Goal: Information Seeking & Learning: Learn about a topic

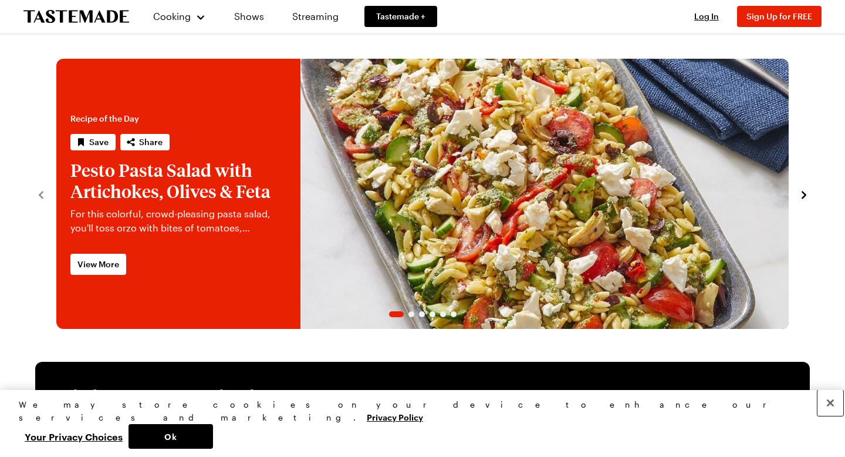
click at [832, 416] on button "Close" at bounding box center [831, 403] width 26 height 26
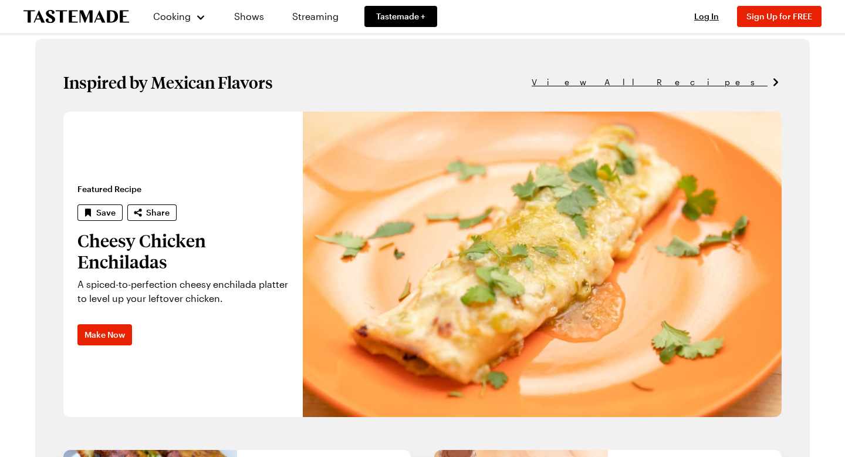
scroll to position [716, 0]
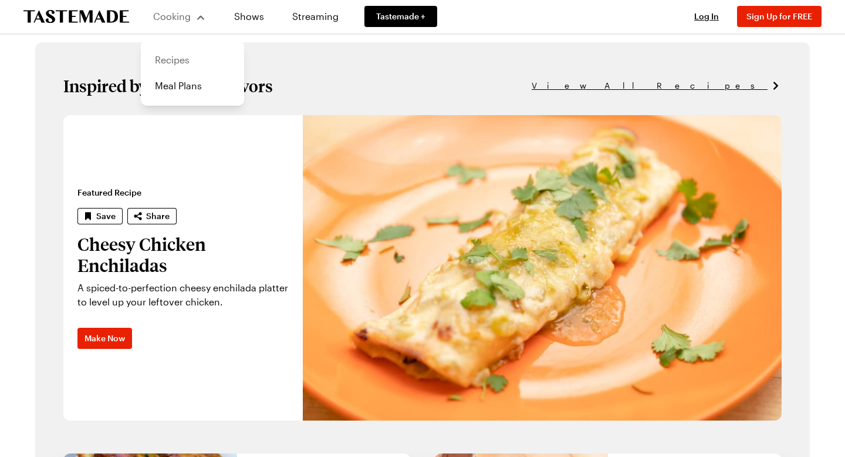
click at [171, 60] on link "Recipes" at bounding box center [192, 60] width 89 height 26
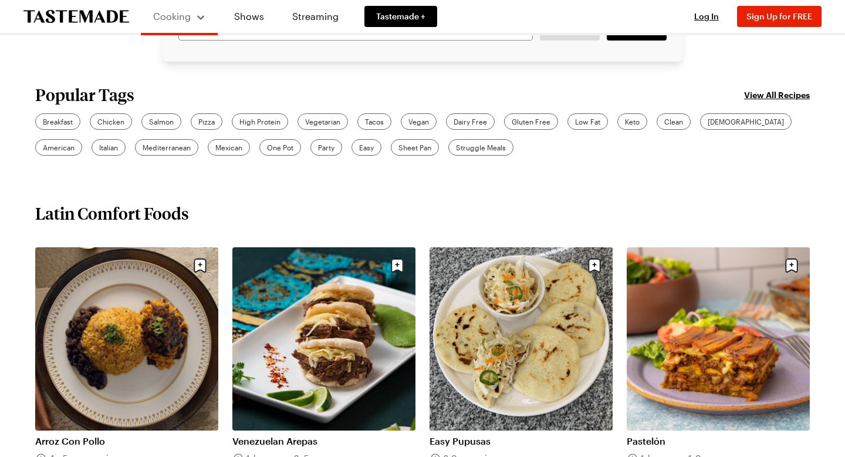
scroll to position [358, 0]
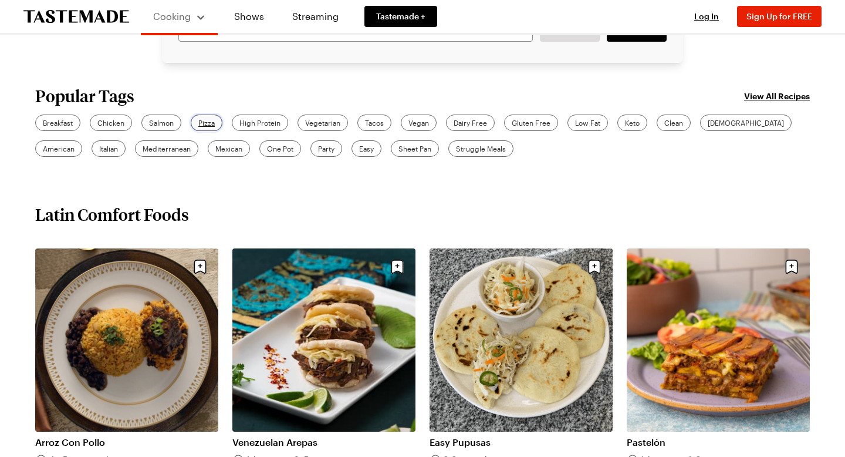
click at [208, 124] on span "Pizza" at bounding box center [206, 122] width 16 height 11
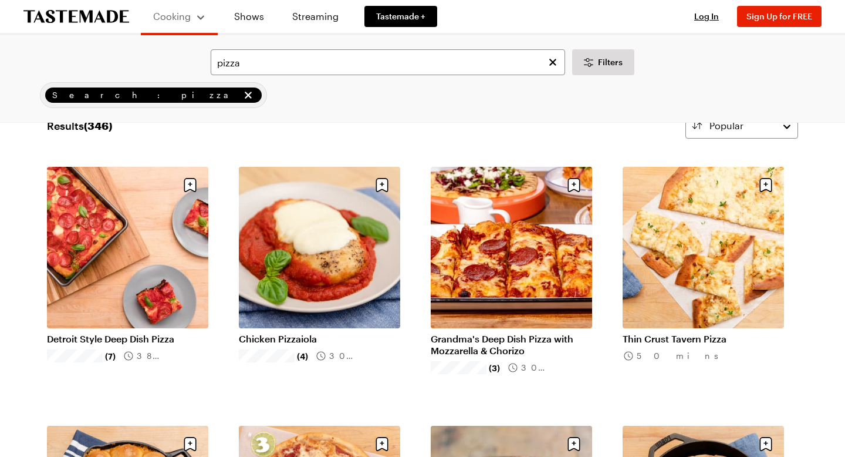
scroll to position [35, 0]
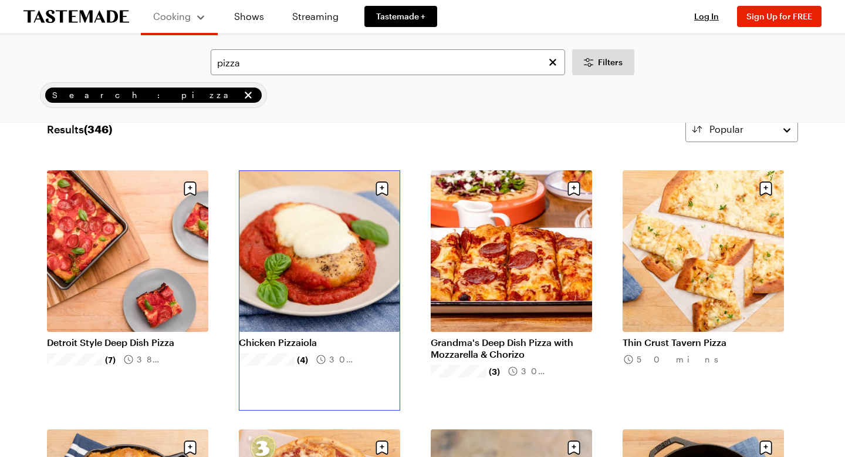
click at [315, 336] on link "Chicken Pizzaiola" at bounding box center [319, 342] width 161 height 12
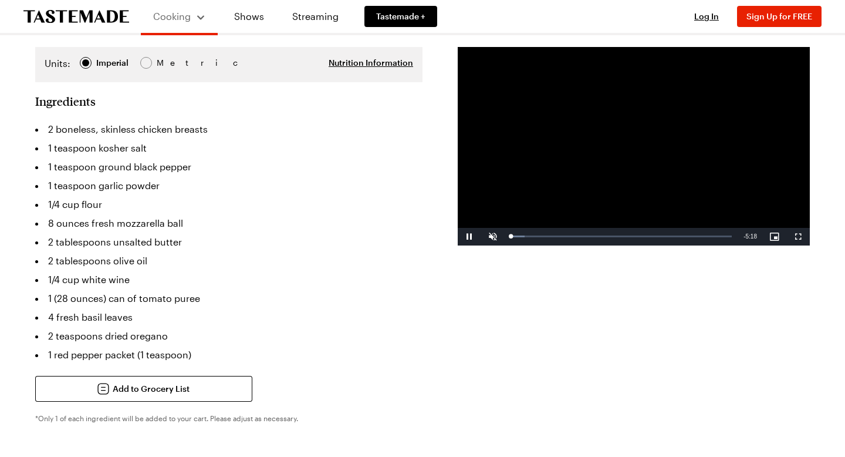
scroll to position [303, 0]
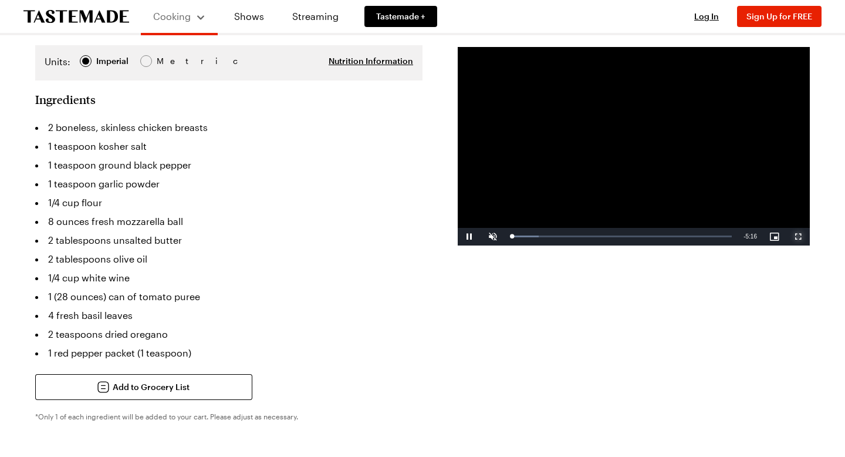
click at [803, 237] on span "Video Player" at bounding box center [797, 237] width 23 height 0
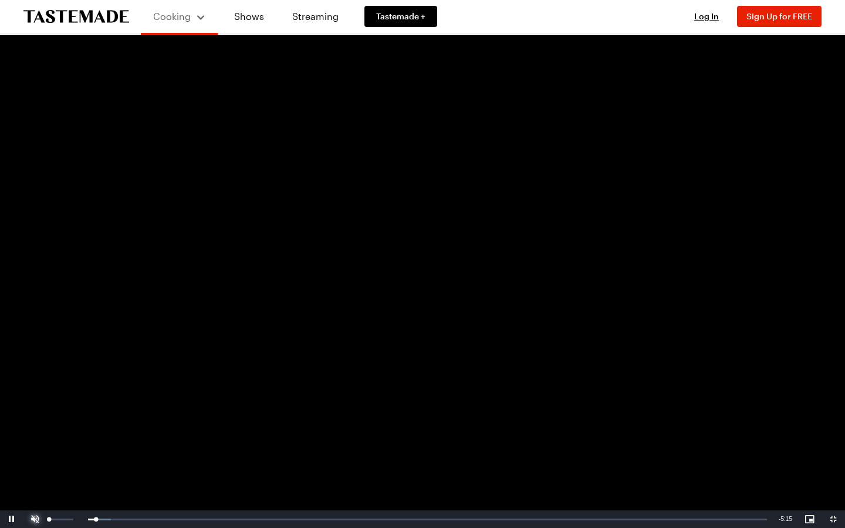
click at [31, 456] on span "Video Player" at bounding box center [34, 519] width 23 height 0
click at [61, 456] on div "51%" at bounding box center [60, 520] width 29 height 18
drag, startPoint x: 62, startPoint y: 520, endPoint x: 53, endPoint y: 523, distance: 8.7
click at [53, 456] on div "20%" at bounding box center [60, 520] width 29 height 18
click at [7, 234] on video "Video Player" at bounding box center [422, 264] width 845 height 528
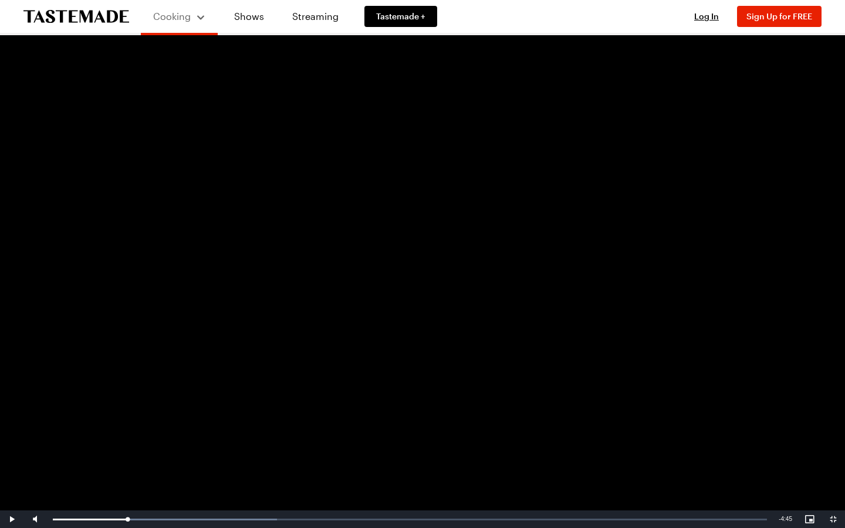
click at [2, 217] on video "Video Player" at bounding box center [422, 264] width 845 height 528
click at [732, 354] on video "Video Player" at bounding box center [422, 264] width 845 height 528
click at [700, 354] on video "Video Player" at bounding box center [422, 264] width 845 height 528
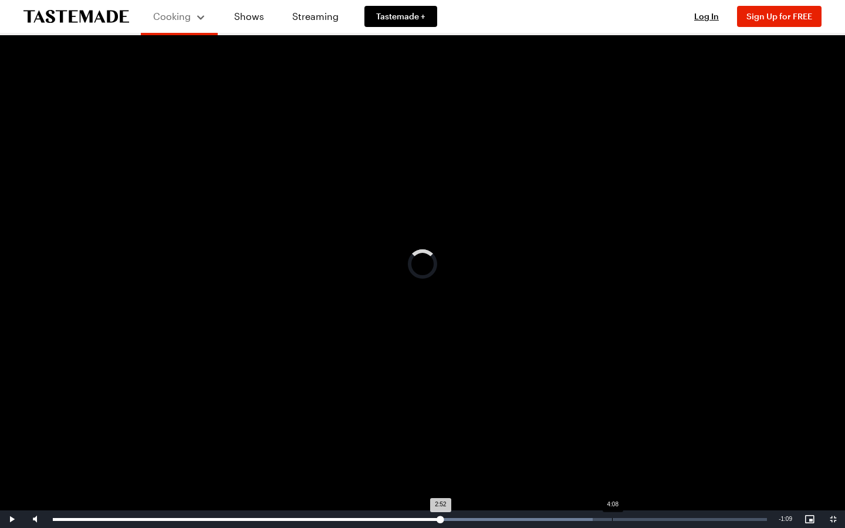
click at [612, 456] on div "Loaded : 75.62% 4:08 2:52" at bounding box center [410, 520] width 726 height 18
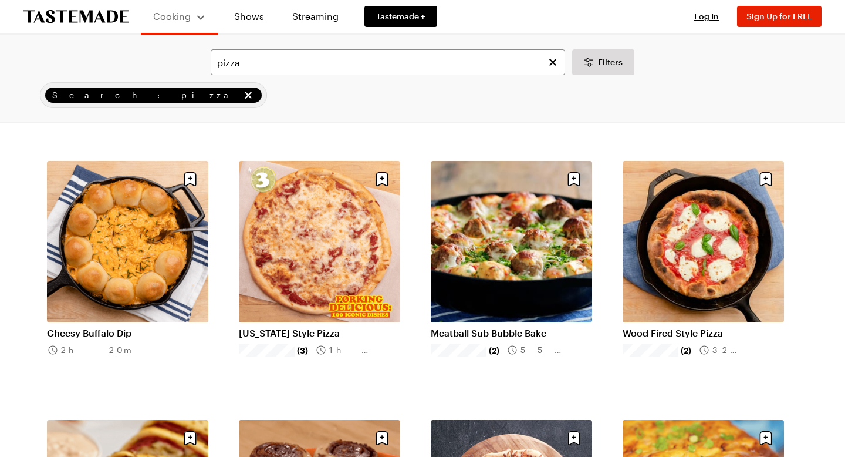
scroll to position [35, 0]
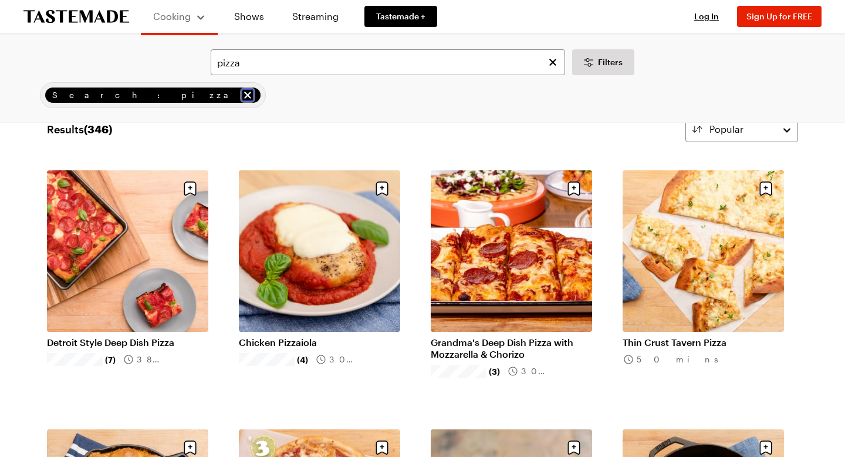
click at [242, 91] on icon "remove Search: pizza" at bounding box center [248, 95] width 12 height 12
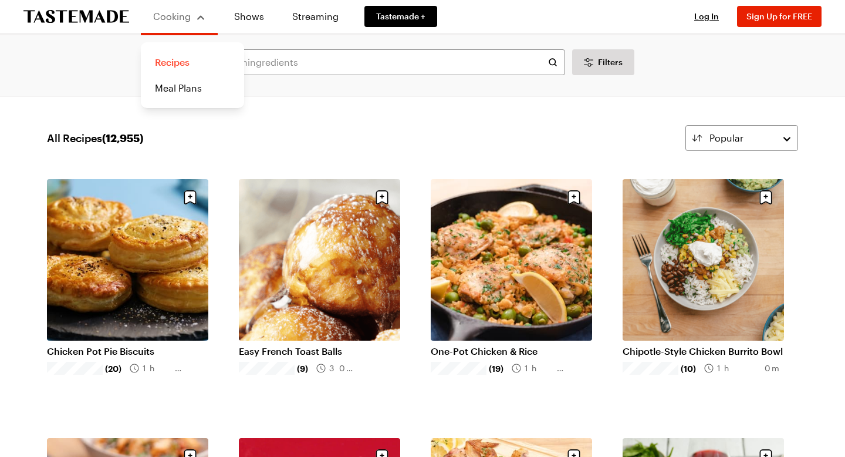
click at [188, 59] on link "Recipes" at bounding box center [192, 62] width 89 height 26
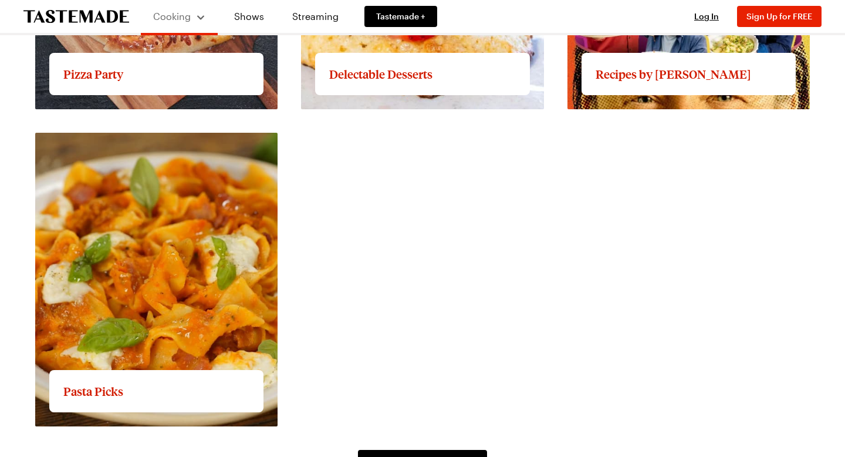
scroll to position [2064, 0]
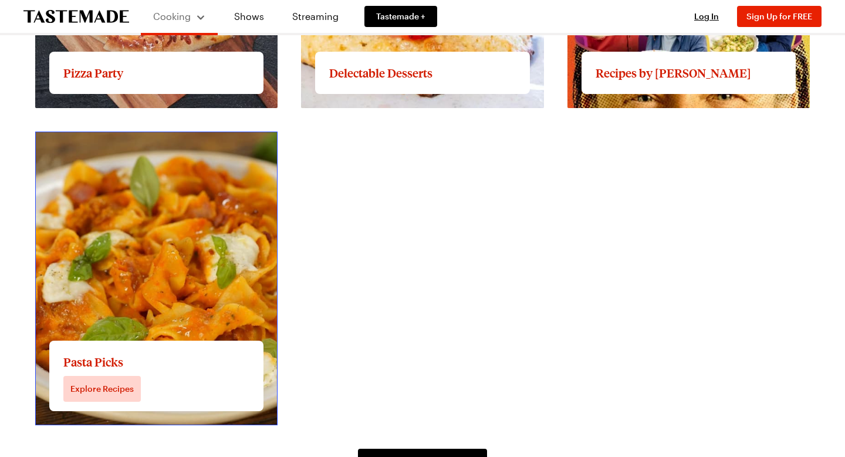
click at [177, 144] on link "View full content for Pasta Picks" at bounding box center [105, 138] width 141 height 11
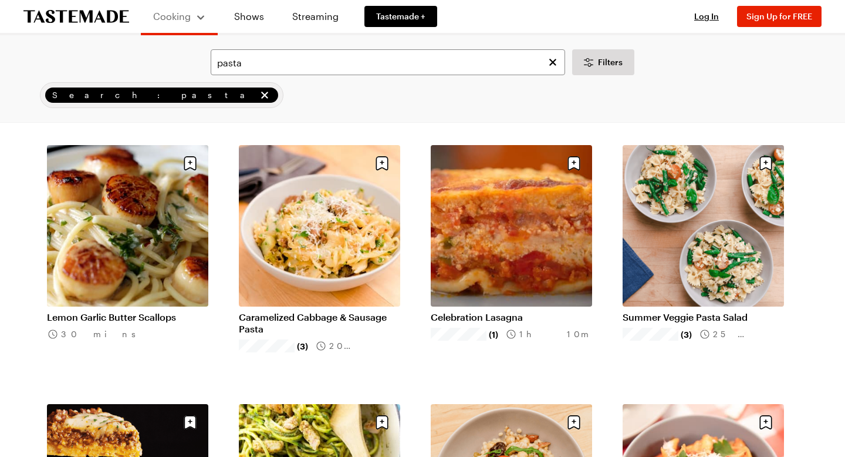
scroll to position [319, 0]
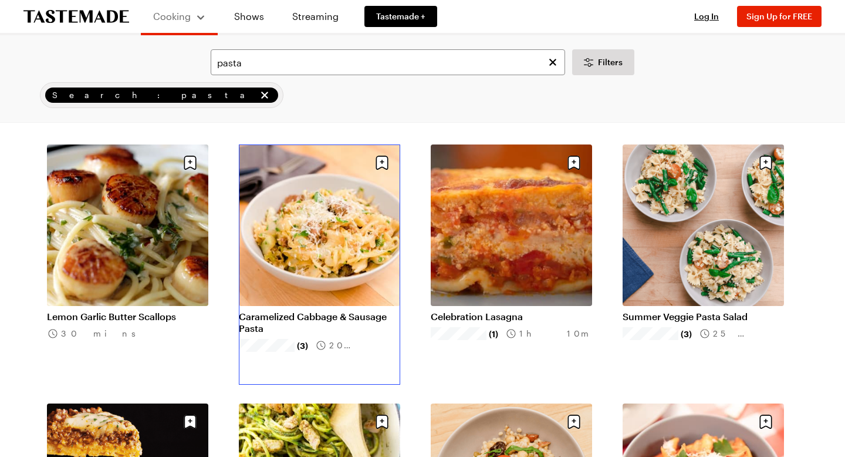
click at [281, 320] on link "Caramelized Cabbage & Sausage Pasta" at bounding box center [319, 321] width 161 height 23
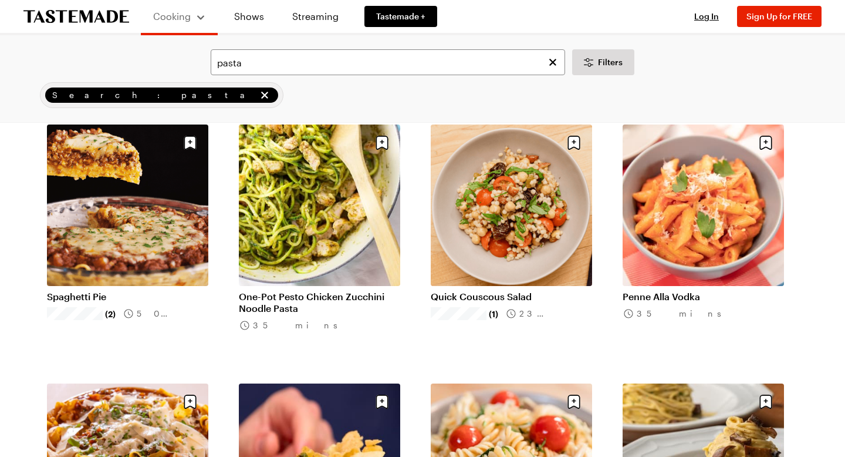
scroll to position [621, 0]
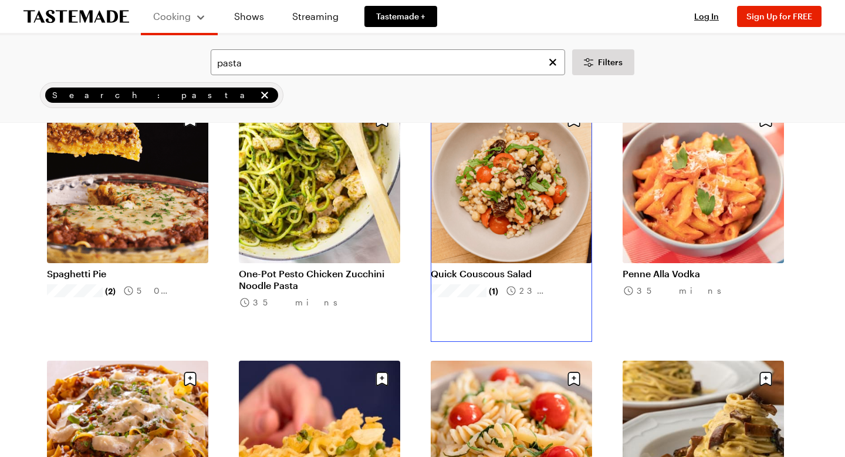
click at [479, 276] on link "Quick Couscous Salad" at bounding box center [511, 274] width 161 height 12
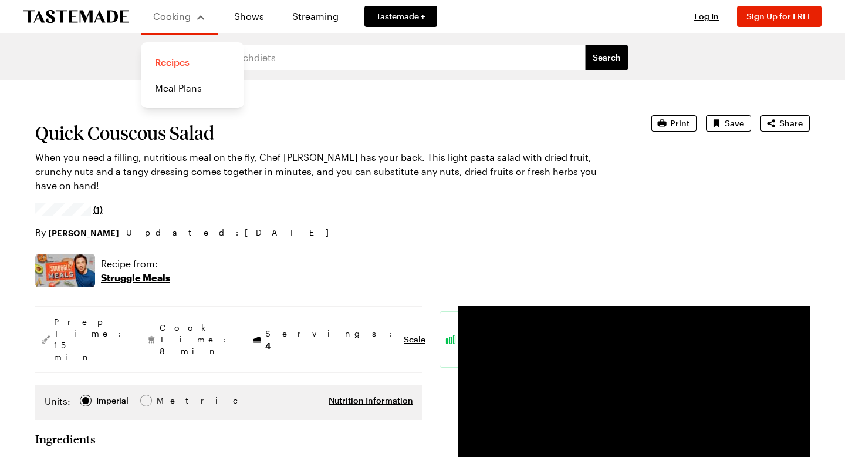
click at [166, 59] on link "Recipes" at bounding box center [192, 62] width 89 height 26
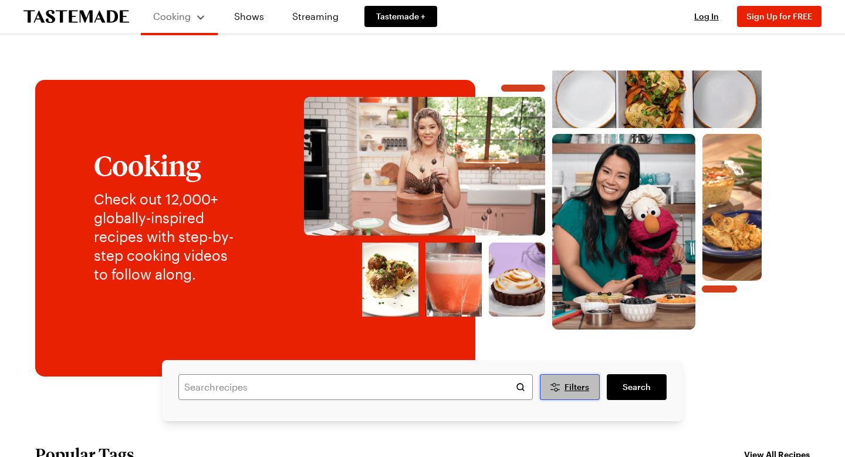
click at [555, 391] on icon "Desktop filters" at bounding box center [555, 387] width 14 height 14
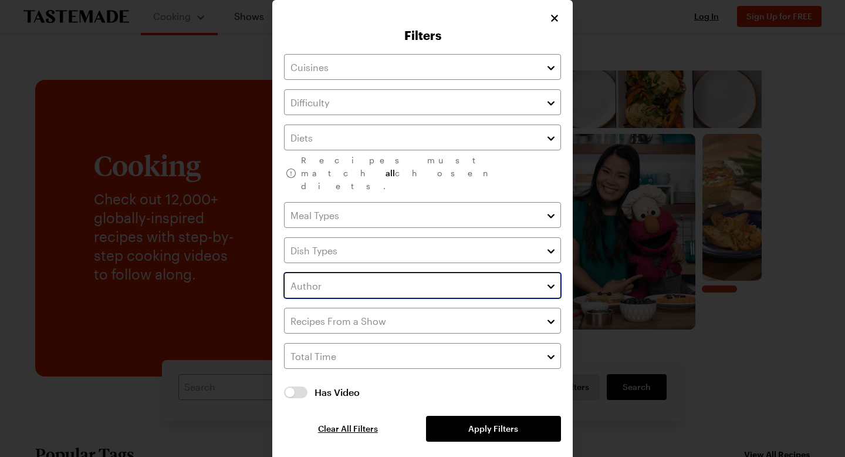
click at [426, 272] on input "text" at bounding box center [422, 285] width 277 height 26
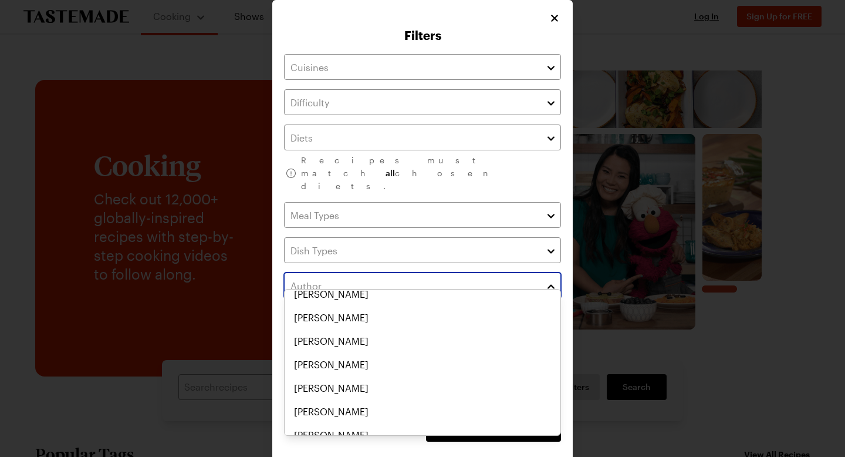
scroll to position [194, 0]
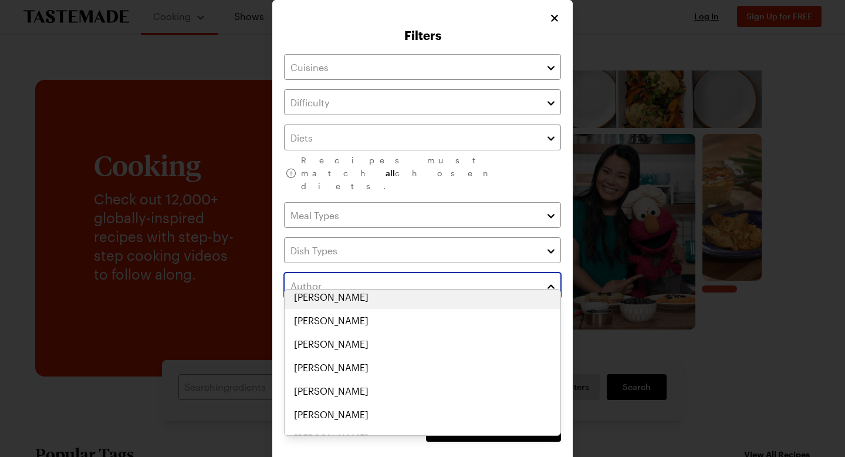
click at [397, 238] on div "[PERSON_NAME] [PERSON_NAME] [PERSON_NAME] [PERSON_NAME] [PERSON_NAME] [PERSON_N…" at bounding box center [423, 167] width 276 height 141
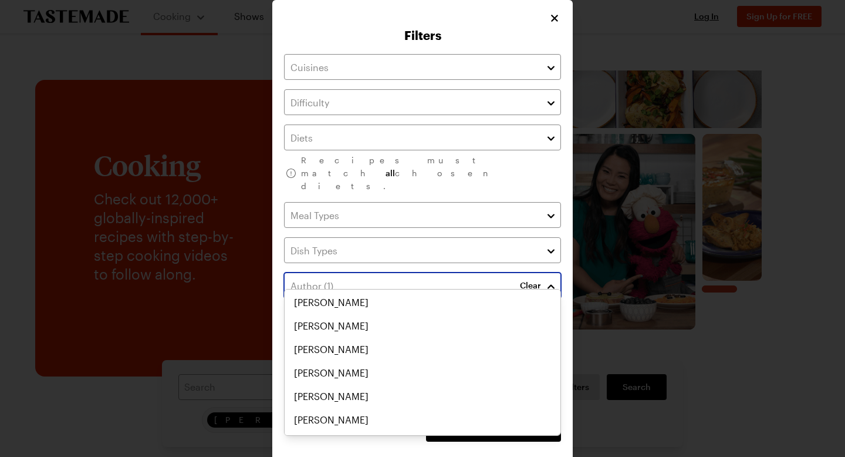
click at [397, 238] on div "[PERSON_NAME] [PERSON_NAME] [PERSON_NAME] [PERSON_NAME] [PERSON_NAME] [PERSON_N…" at bounding box center [423, 167] width 276 height 141
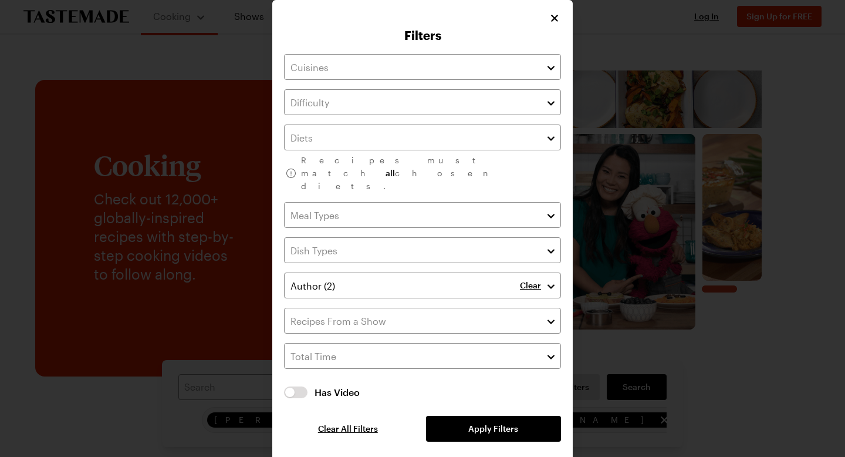
click at [526, 276] on div "Clear" at bounding box center [540, 285] width 41 height 26
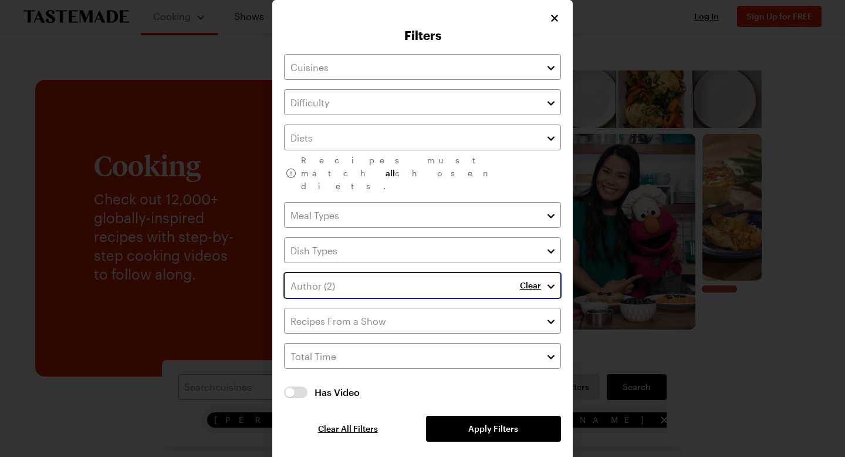
click at [425, 272] on input "text" at bounding box center [422, 285] width 277 height 26
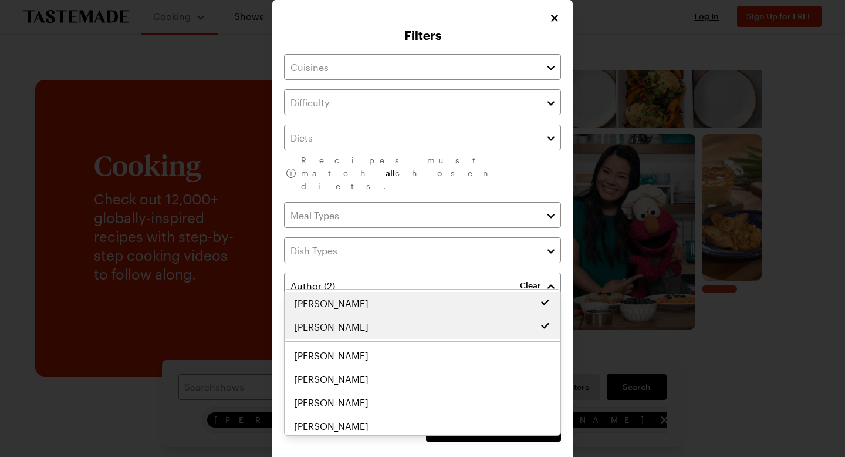
click at [499, 255] on div "Recipes must match all chosen diets. Clear Has Video Has Video Clear All Filter…" at bounding box center [422, 247] width 277 height 387
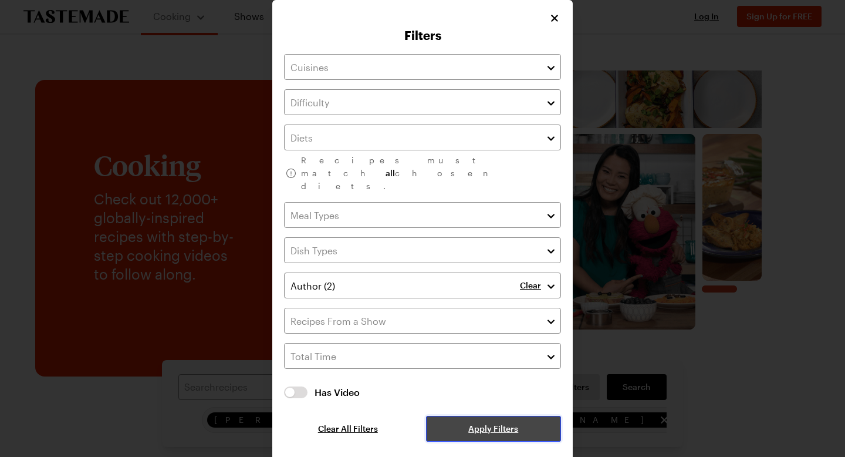
click at [472, 416] on button "Apply Filters" at bounding box center [493, 429] width 135 height 26
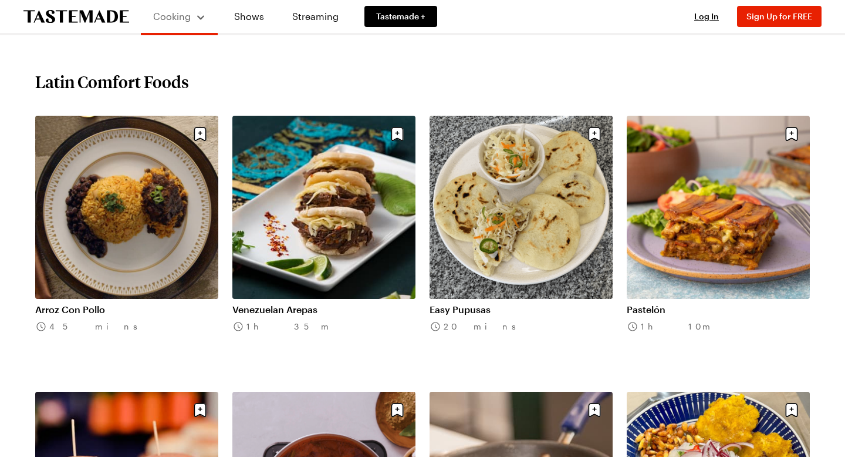
scroll to position [519, 0]
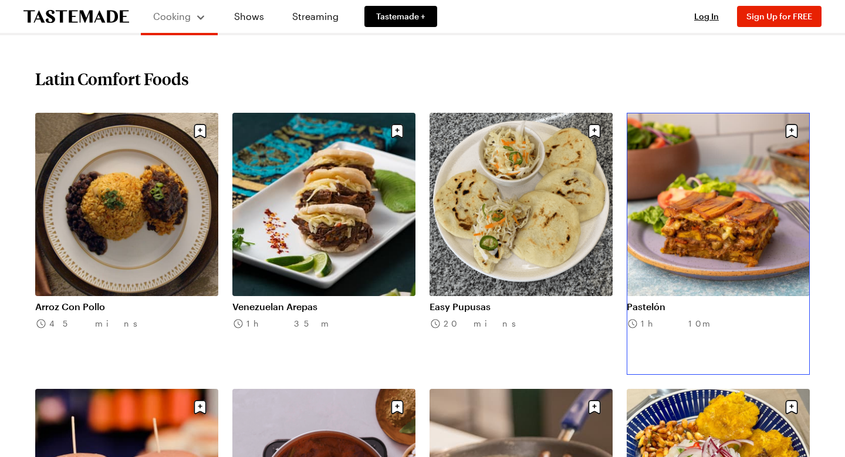
click at [649, 309] on link "Pastelón" at bounding box center [718, 306] width 183 height 12
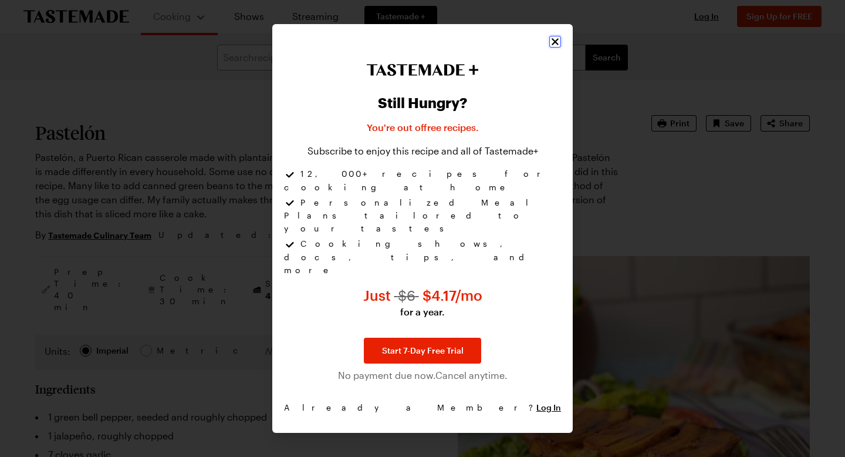
click at [551, 48] on icon "Close" at bounding box center [555, 42] width 12 height 12
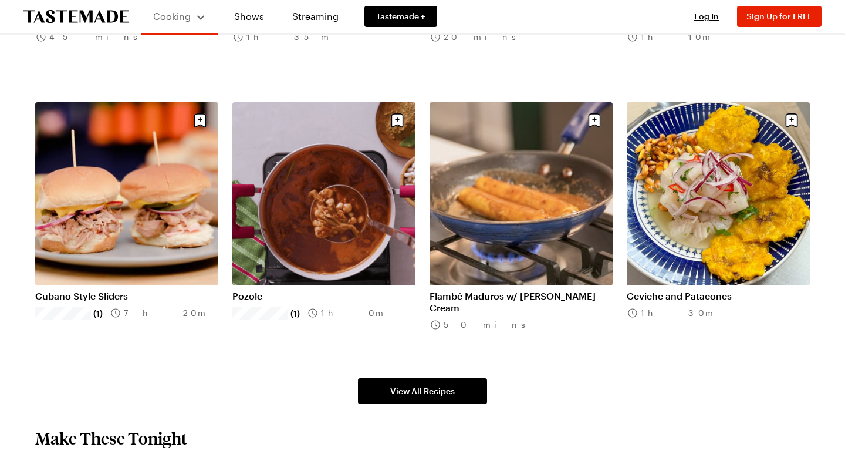
scroll to position [779, 0]
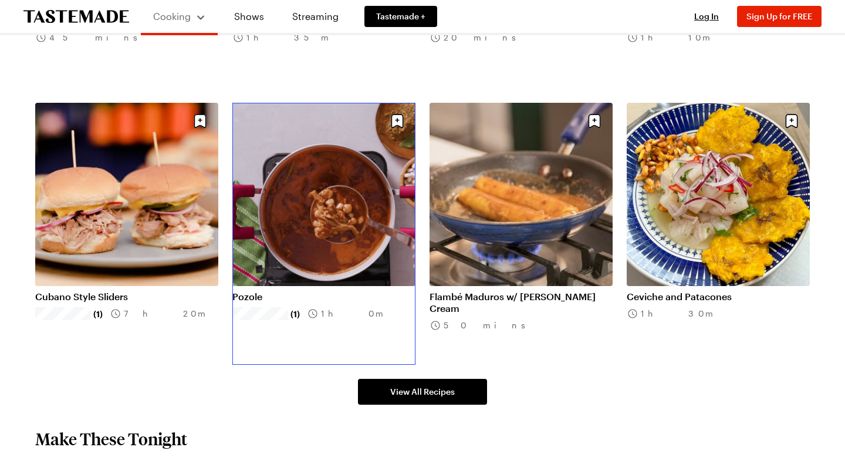
click at [244, 293] on link "Pozole" at bounding box center [323, 297] width 183 height 12
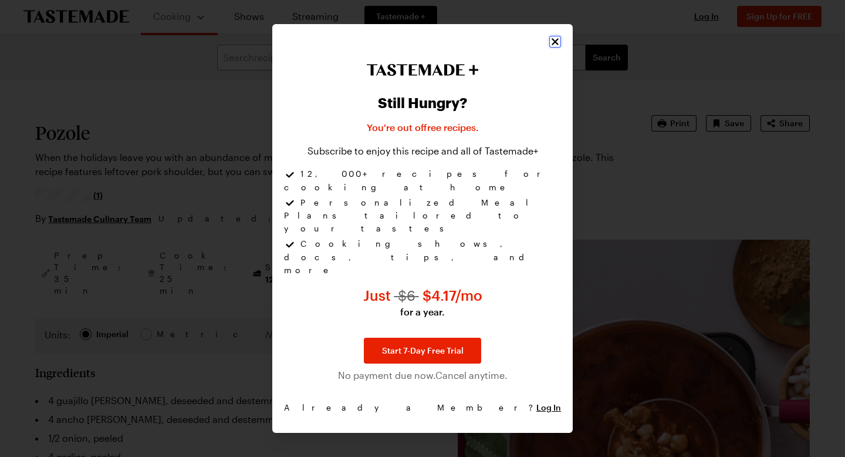
click at [558, 48] on icon "Close" at bounding box center [555, 42] width 12 height 12
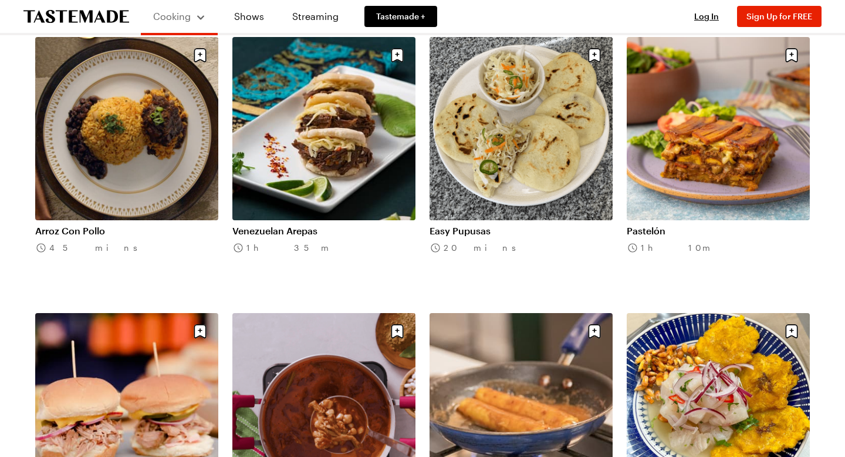
scroll to position [572, 0]
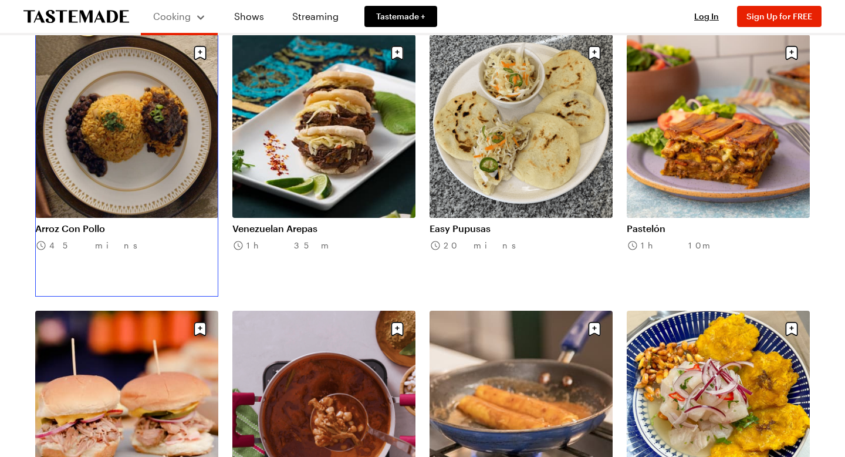
click at [121, 222] on link "Arroz Con Pollo" at bounding box center [126, 228] width 183 height 12
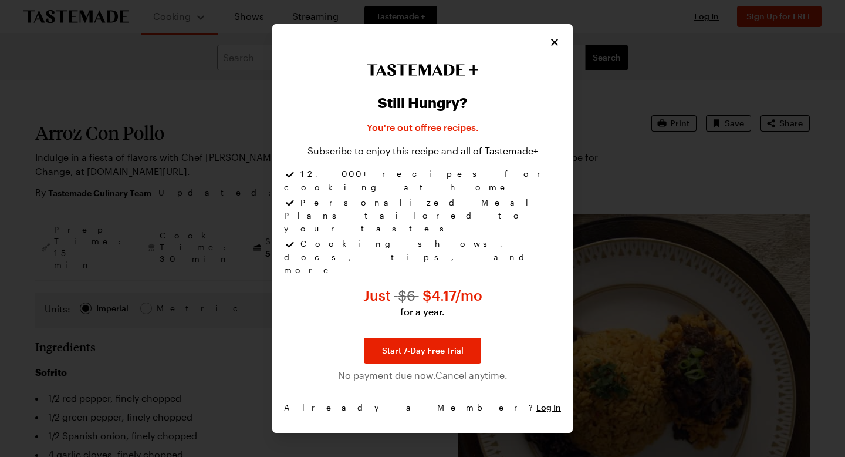
click at [550, 67] on div "Still Hungry? You're out of free recipes . Subscribe to enjoy this recipe and a…" at bounding box center [422, 228] width 300 height 408
click at [559, 48] on icon "Close" at bounding box center [555, 42] width 12 height 12
